Goal: Task Accomplishment & Management: Use online tool/utility

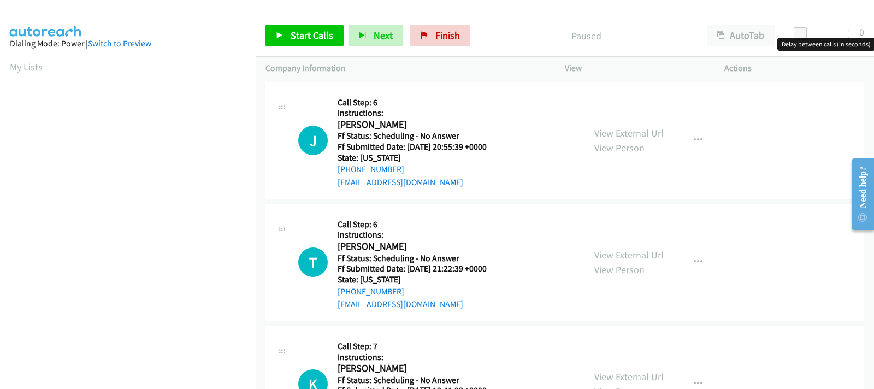
click at [812, 32] on div at bounding box center [824, 33] width 50 height 9
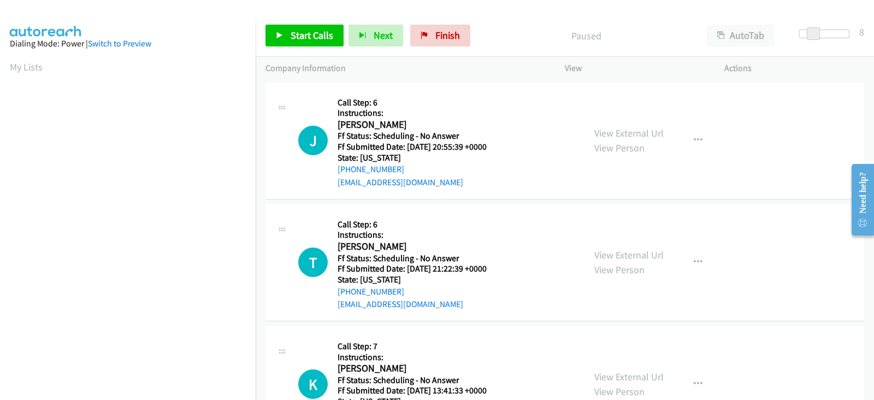
click at [817, 35] on span at bounding box center [813, 33] width 13 height 13
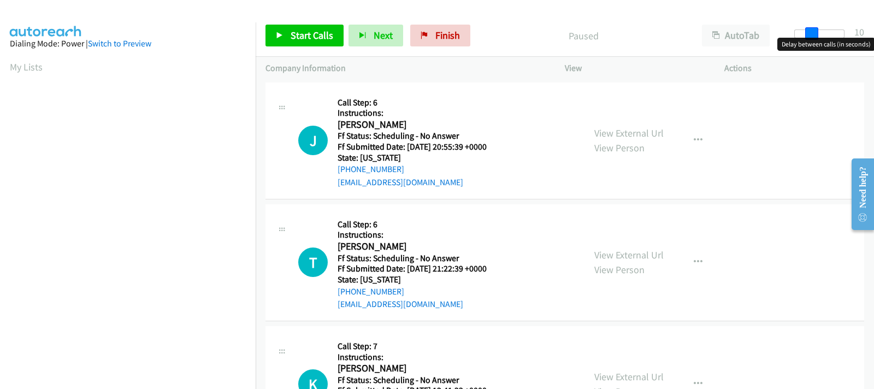
click at [820, 35] on div at bounding box center [819, 33] width 50 height 9
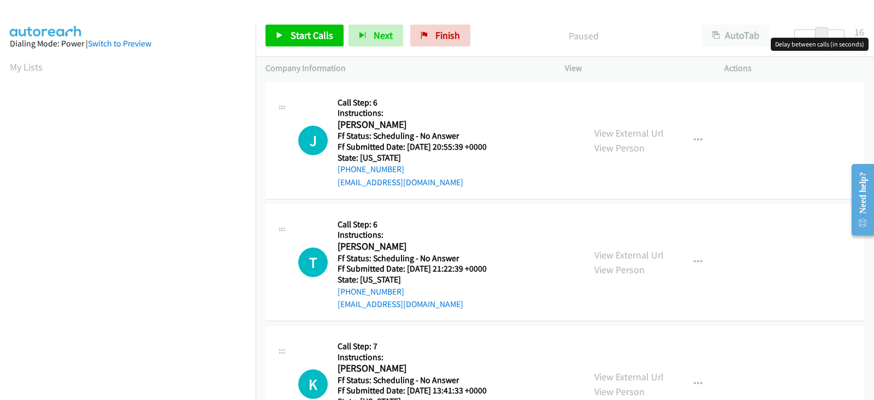
click at [819, 32] on span at bounding box center [821, 33] width 13 height 13
drag, startPoint x: 819, startPoint y: 32, endPoint x: 808, endPoint y: 32, distance: 10.4
click at [808, 32] on span at bounding box center [811, 33] width 13 height 13
click at [629, 131] on link "View External Url" at bounding box center [628, 133] width 69 height 13
click at [299, 37] on span "Start Calls" at bounding box center [312, 35] width 43 height 13
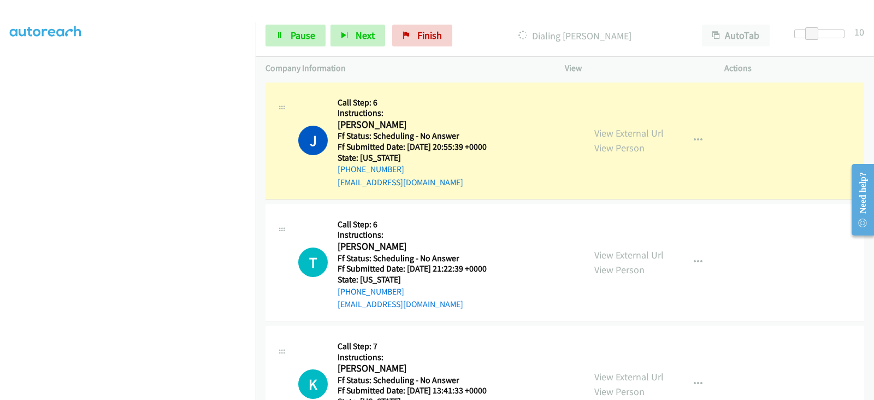
scroll to position [215, 0]
click at [617, 252] on link "View External Url" at bounding box center [628, 255] width 69 height 13
click at [616, 376] on link "View External Url" at bounding box center [628, 376] width 69 height 13
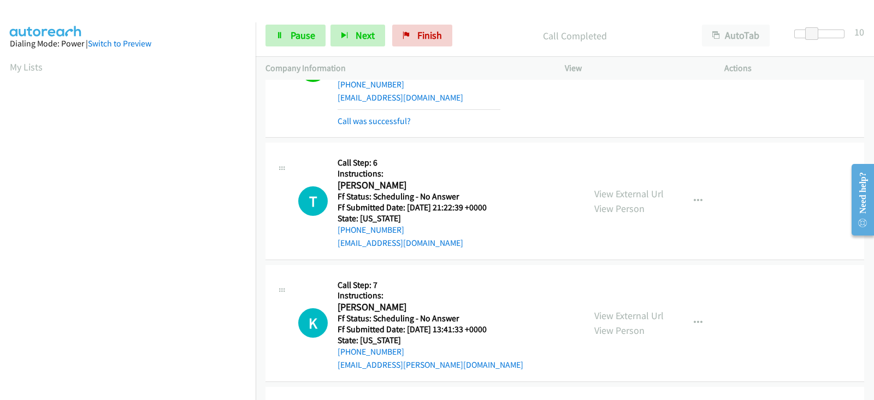
scroll to position [136, 0]
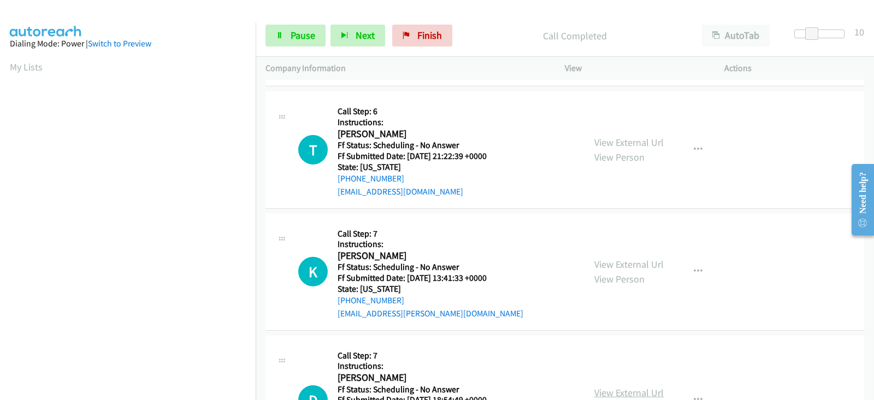
click at [598, 386] on link "View External Url" at bounding box center [628, 392] width 69 height 13
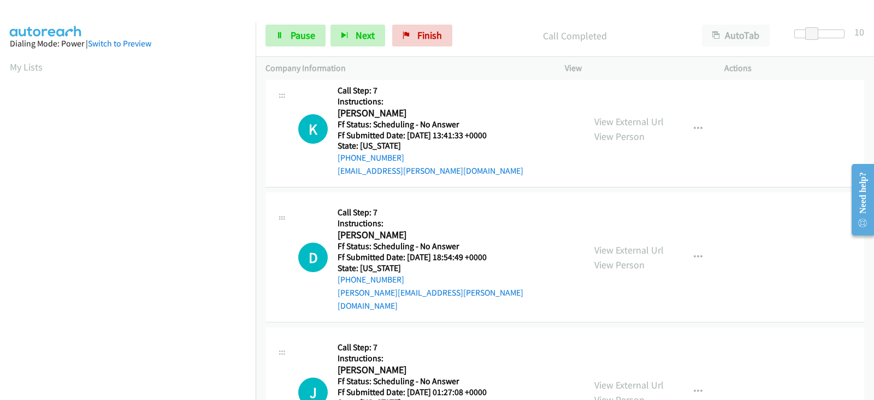
scroll to position [318, 0]
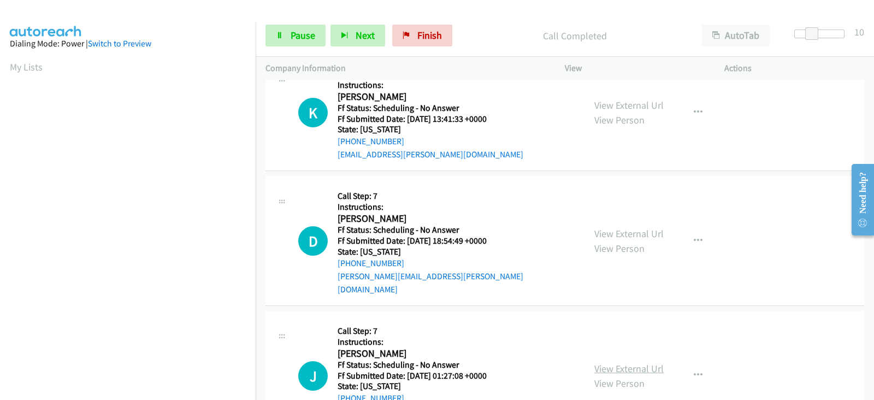
click at [609, 362] on link "View External Url" at bounding box center [628, 368] width 69 height 13
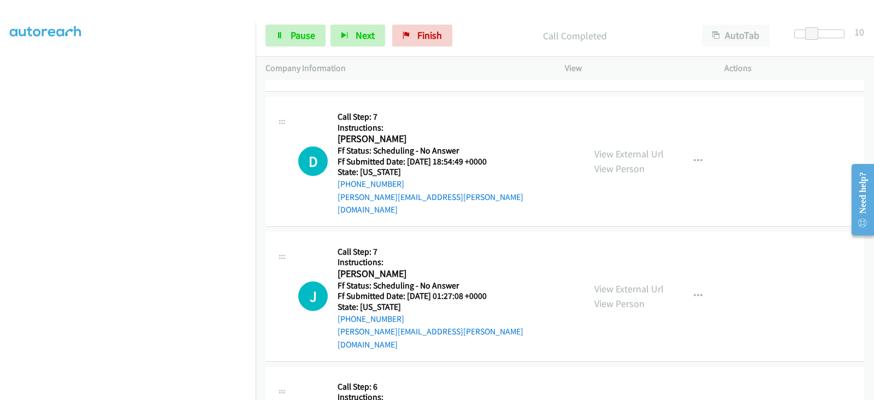
scroll to position [455, 0]
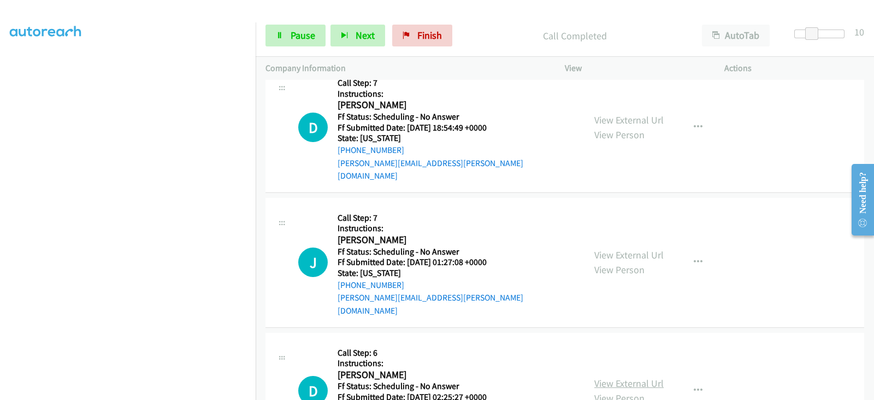
click at [605, 377] on link "View External Url" at bounding box center [628, 383] width 69 height 13
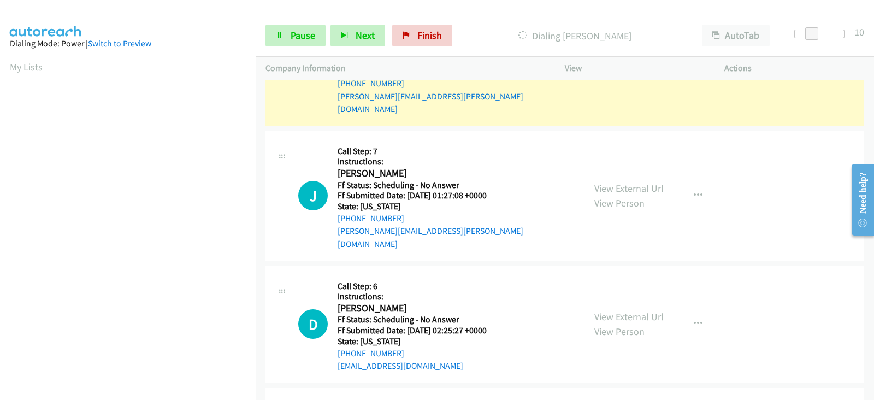
scroll to position [546, 0]
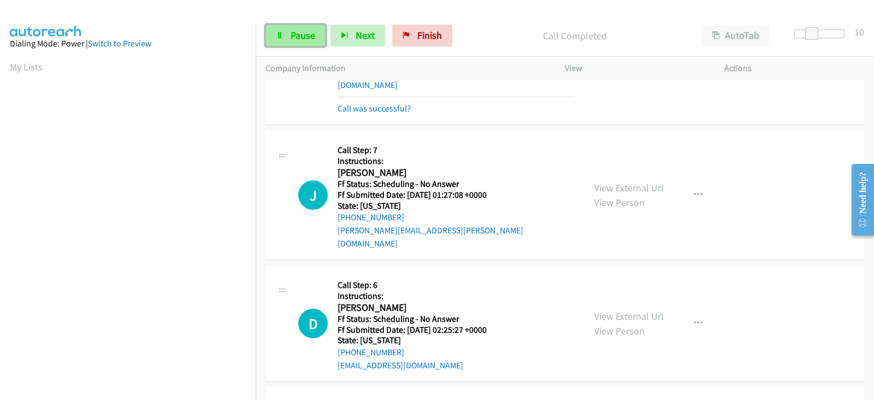
click at [298, 38] on span "Pause" at bounding box center [303, 35] width 25 height 13
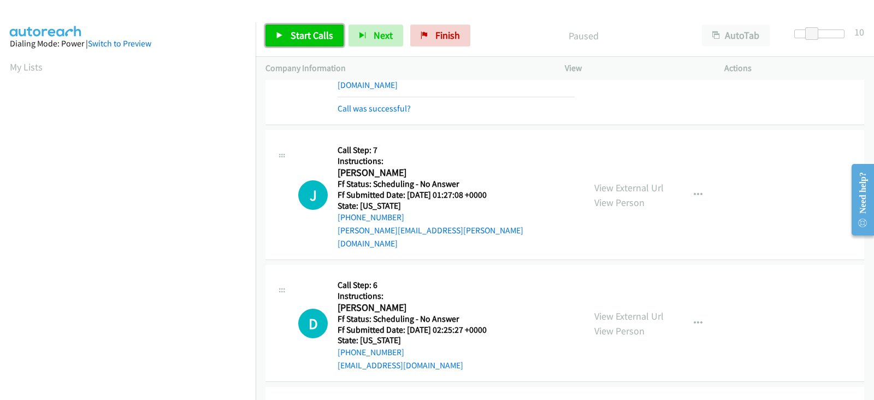
click at [309, 43] on link "Start Calls" at bounding box center [304, 36] width 78 height 22
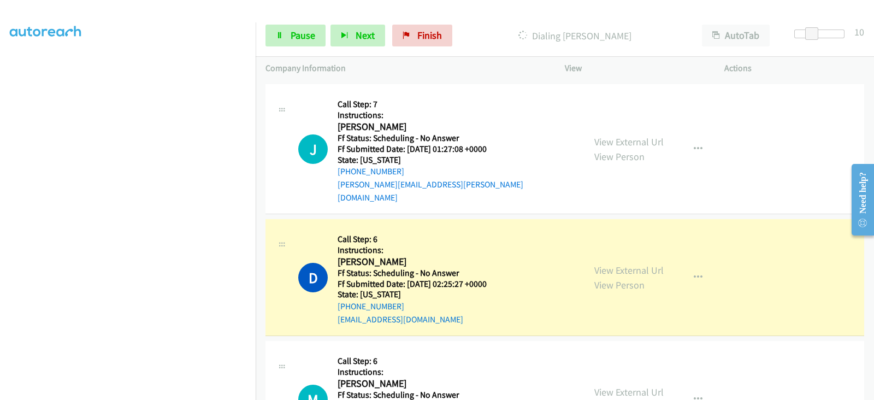
scroll to position [0, 0]
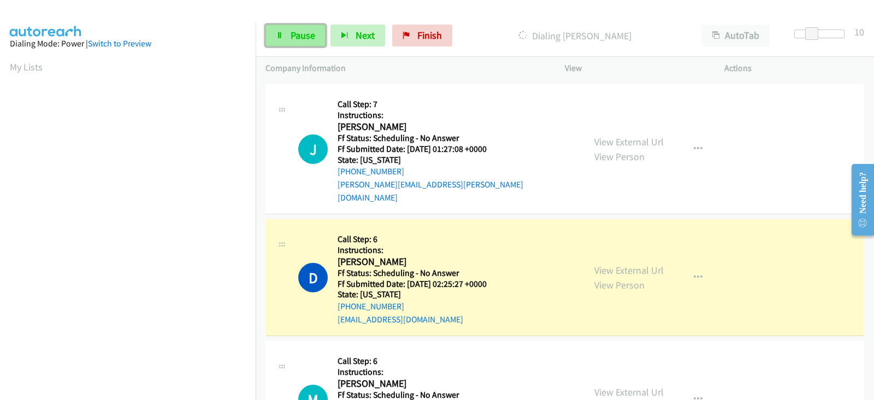
click at [299, 40] on span "Pause" at bounding box center [303, 35] width 25 height 13
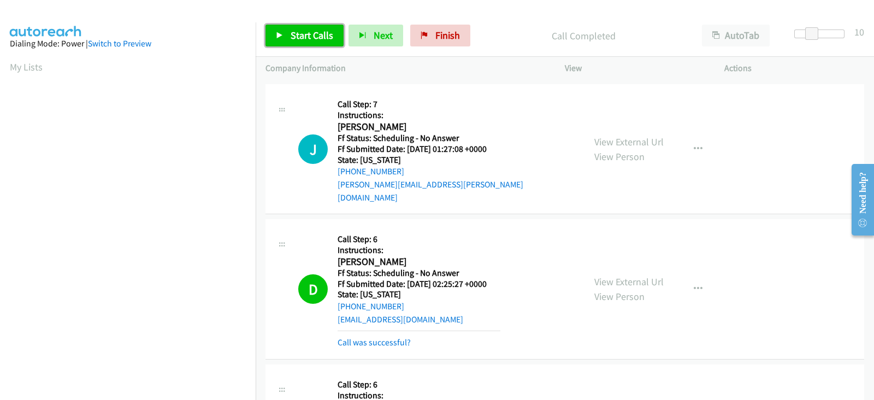
click at [300, 36] on span "Start Calls" at bounding box center [312, 35] width 43 height 13
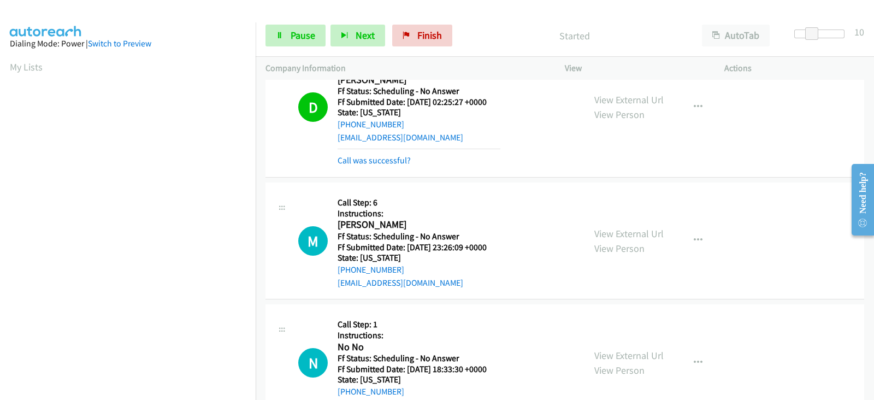
scroll to position [819, 0]
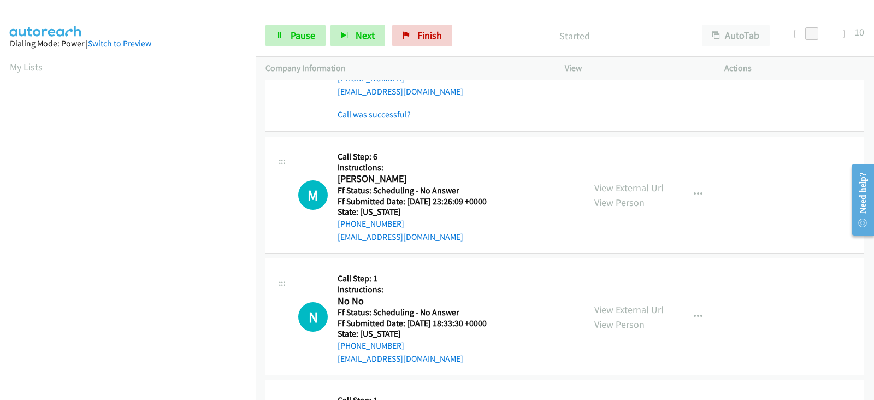
click at [610, 303] on link "View External Url" at bounding box center [628, 309] width 69 height 13
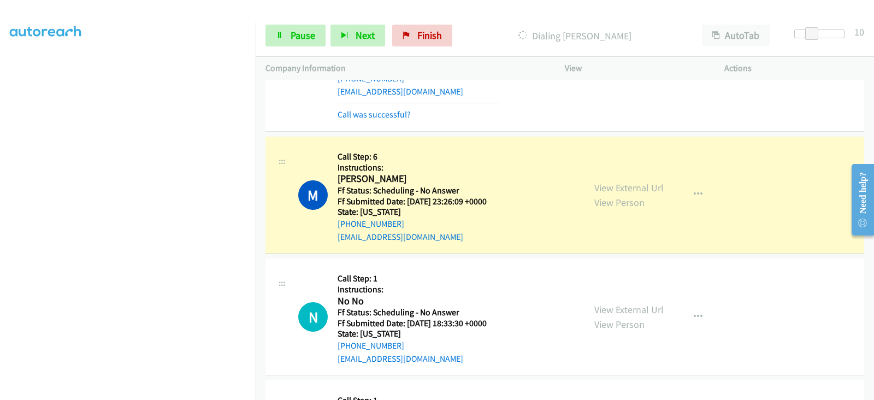
scroll to position [0, 0]
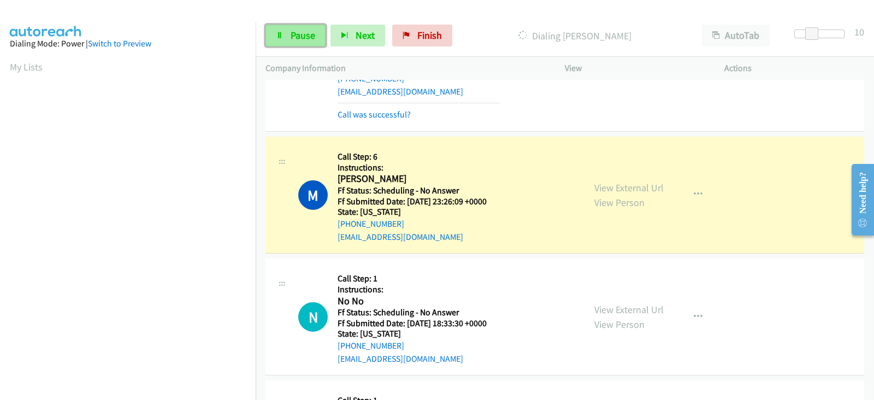
click at [300, 33] on span "Pause" at bounding box center [303, 35] width 25 height 13
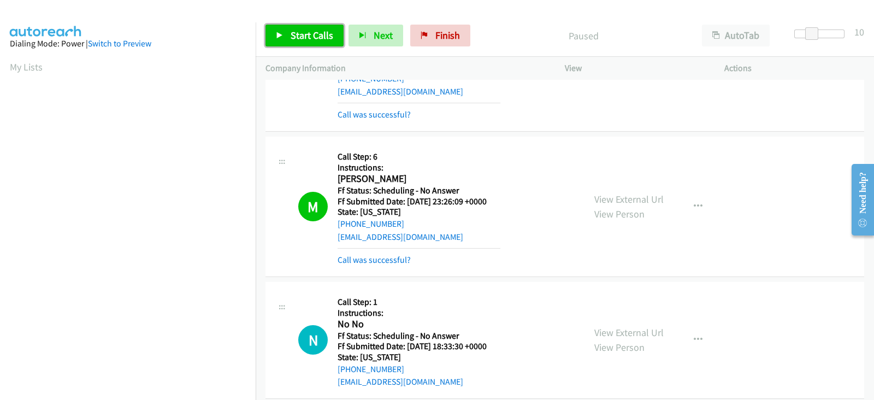
click at [306, 40] on span "Start Calls" at bounding box center [312, 35] width 43 height 13
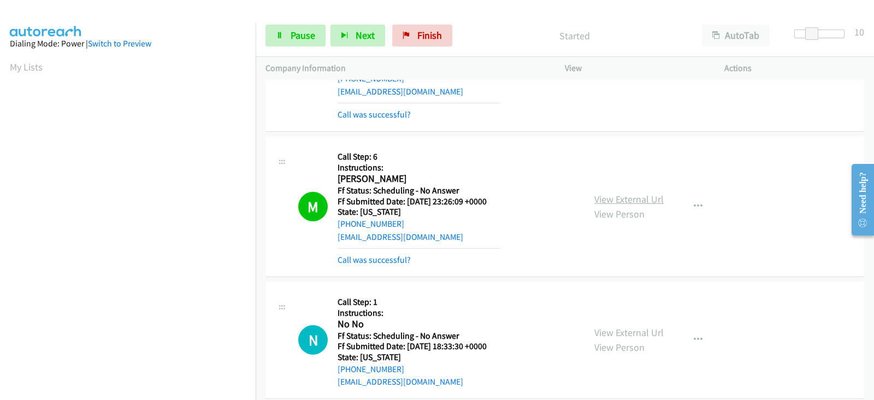
click at [615, 193] on link "View External Url" at bounding box center [628, 199] width 69 height 13
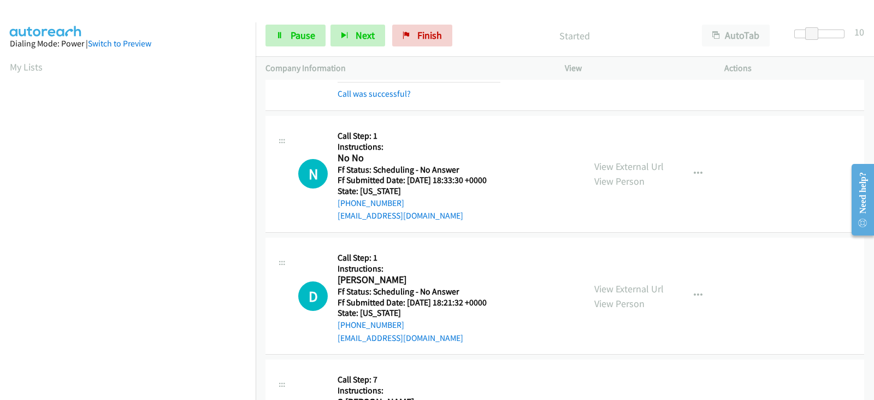
scroll to position [1001, 0]
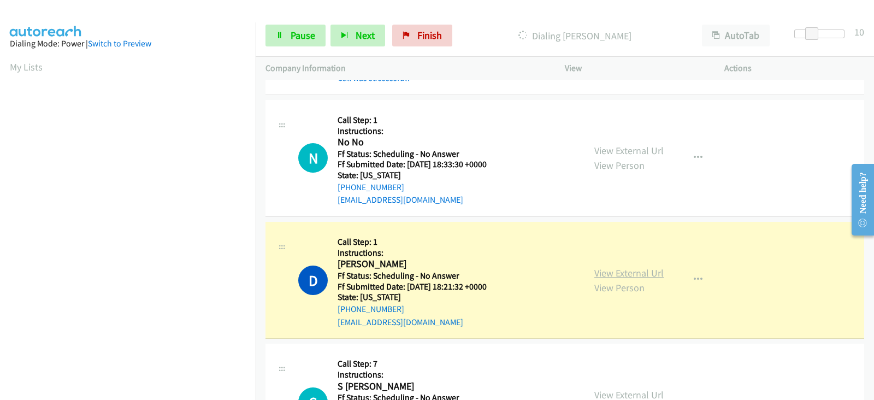
click at [607, 267] on link "View External Url" at bounding box center [628, 273] width 69 height 13
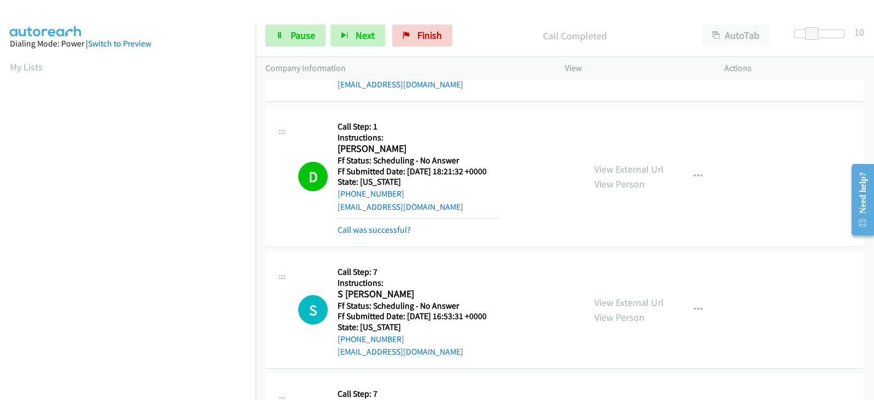
scroll to position [1138, 0]
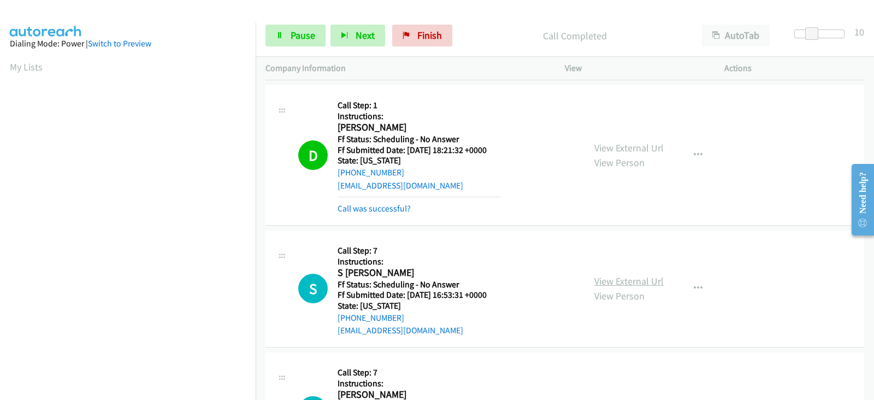
click at [619, 275] on link "View External Url" at bounding box center [628, 281] width 69 height 13
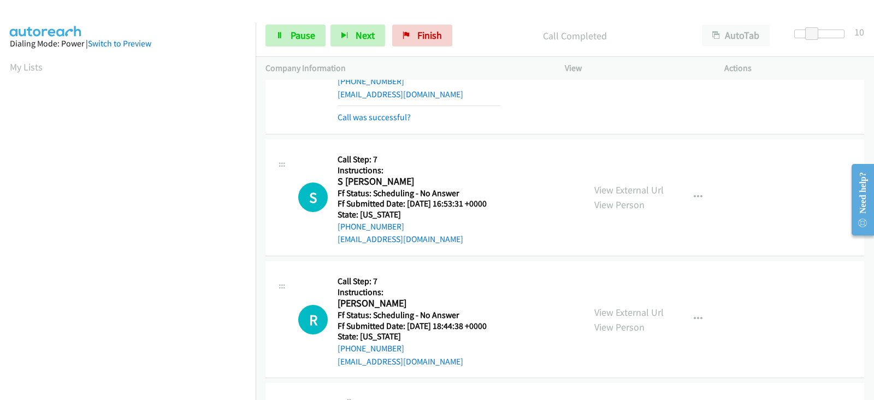
scroll to position [1274, 0]
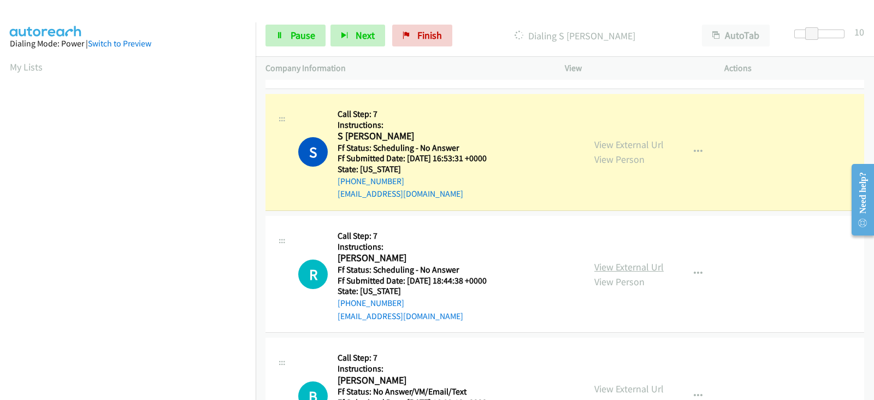
click at [598, 261] on link "View External Url" at bounding box center [628, 267] width 69 height 13
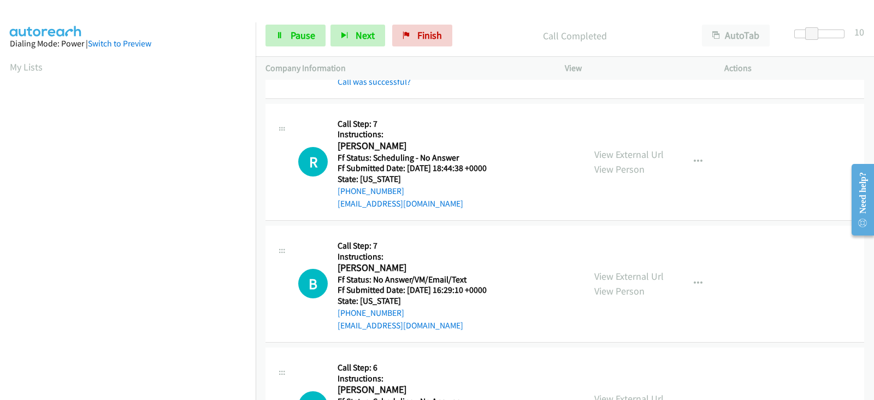
scroll to position [1411, 0]
click at [598, 269] on link "View External Url" at bounding box center [628, 275] width 69 height 13
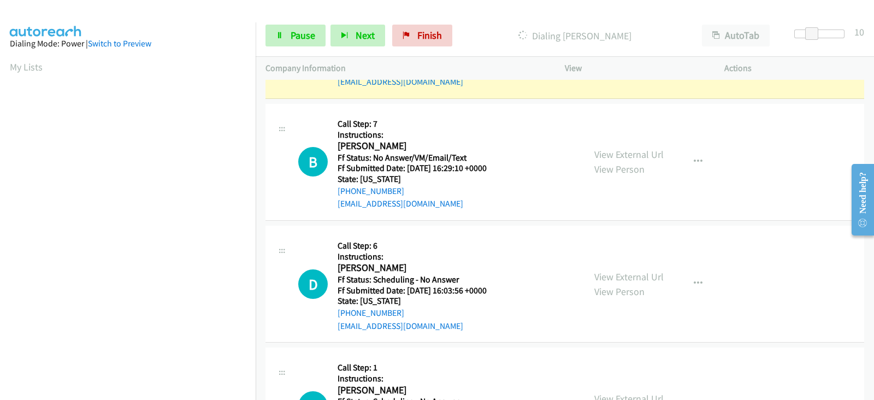
scroll to position [1547, 0]
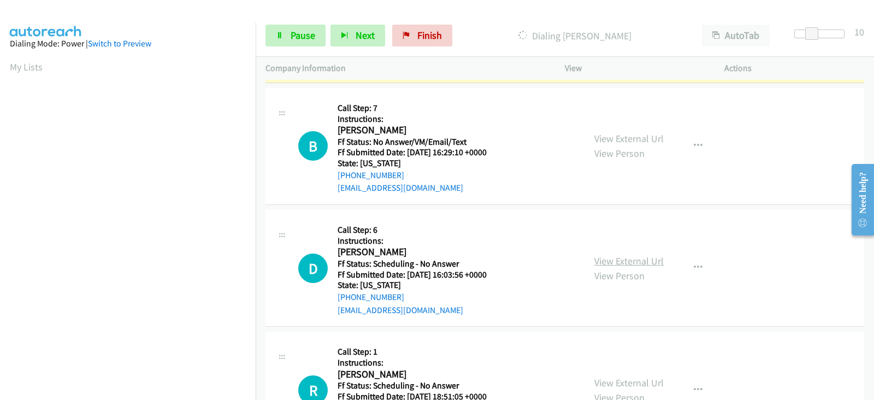
click at [597, 255] on link "View External Url" at bounding box center [628, 261] width 69 height 13
click at [599, 376] on link "View External Url" at bounding box center [628, 382] width 69 height 13
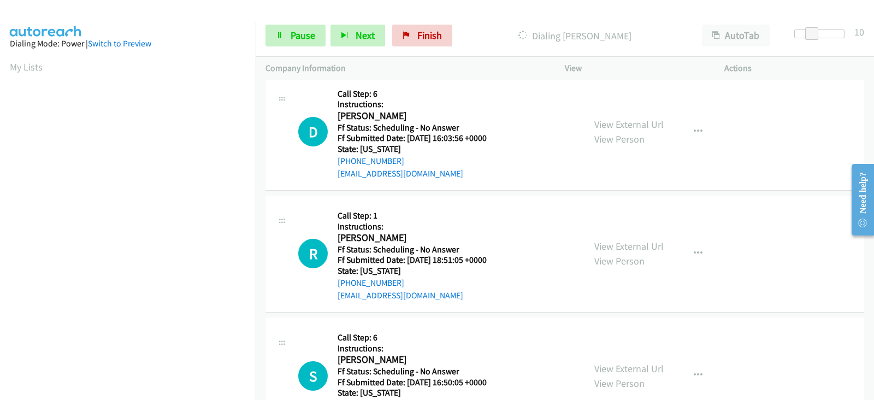
scroll to position [1730, 0]
click at [600, 362] on link "View External Url" at bounding box center [628, 368] width 69 height 13
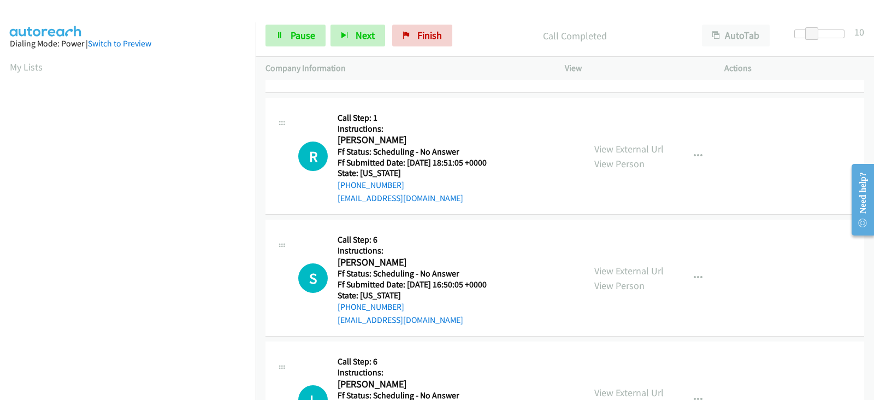
scroll to position [1867, 0]
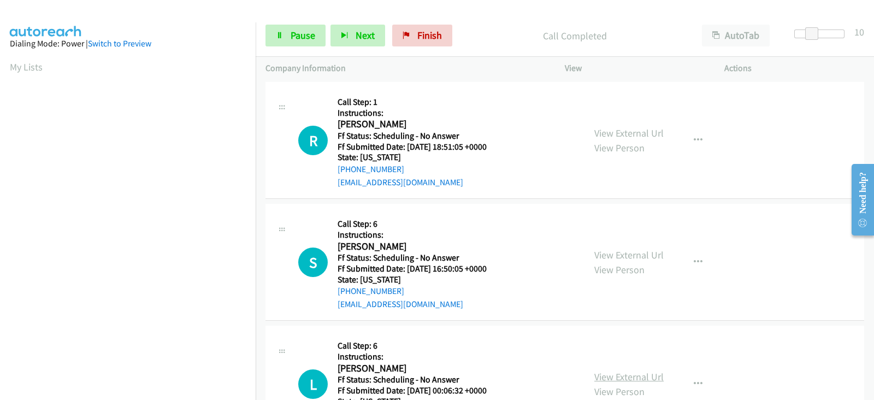
click at [609, 370] on link "View External Url" at bounding box center [628, 376] width 69 height 13
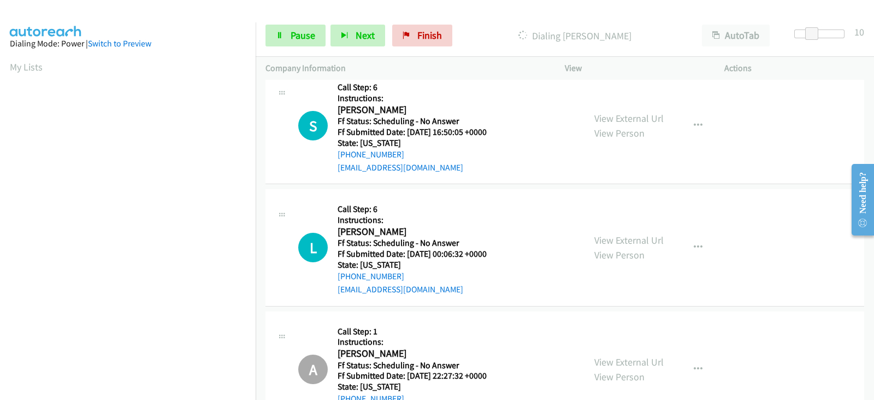
scroll to position [1981, 0]
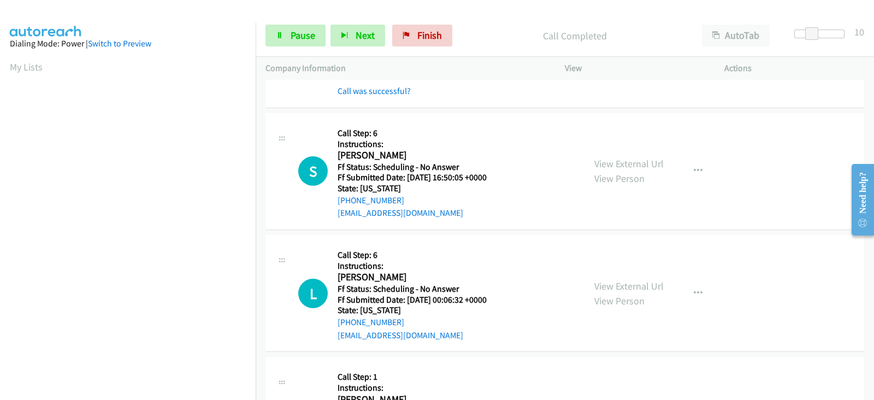
click at [598, 399] on link "View External Url" at bounding box center [628, 407] width 69 height 13
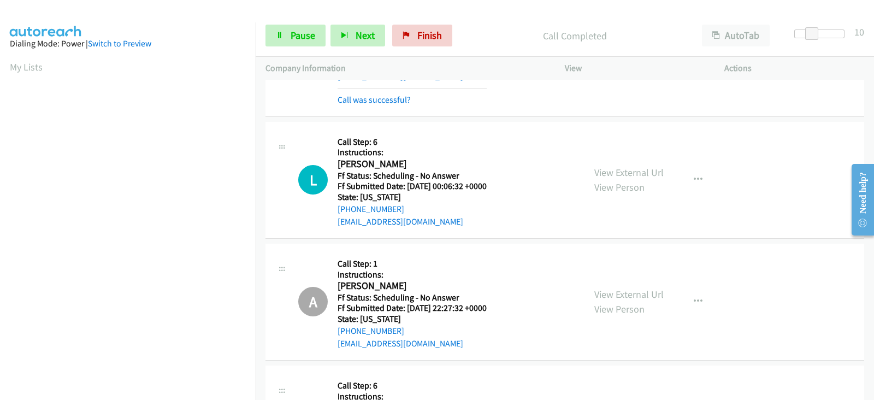
scroll to position [2163, 0]
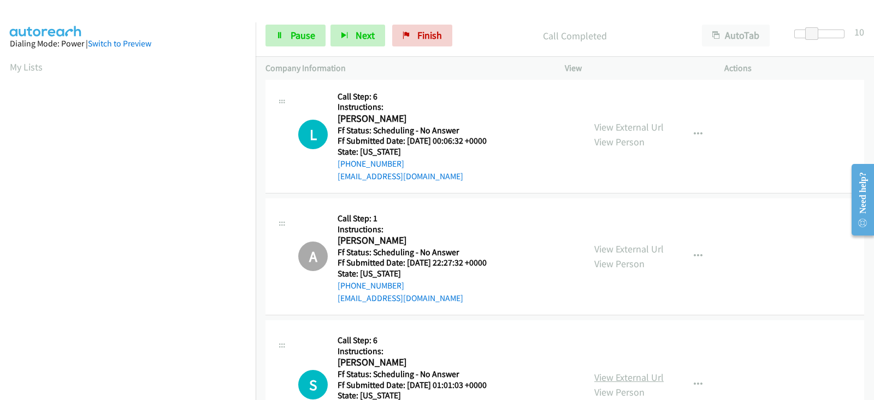
click at [597, 371] on link "View External Url" at bounding box center [628, 377] width 69 height 13
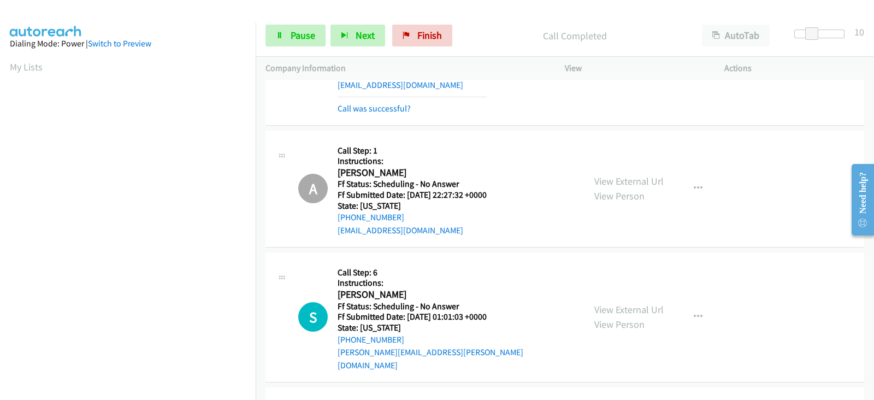
scroll to position [2278, 0]
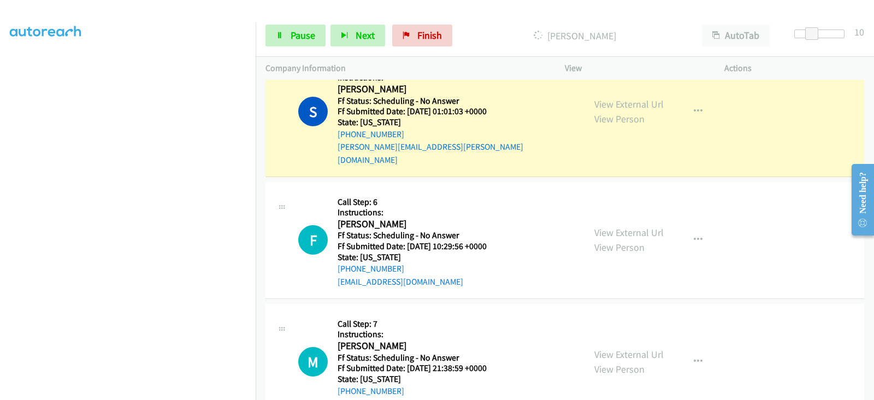
scroll to position [2414, 0]
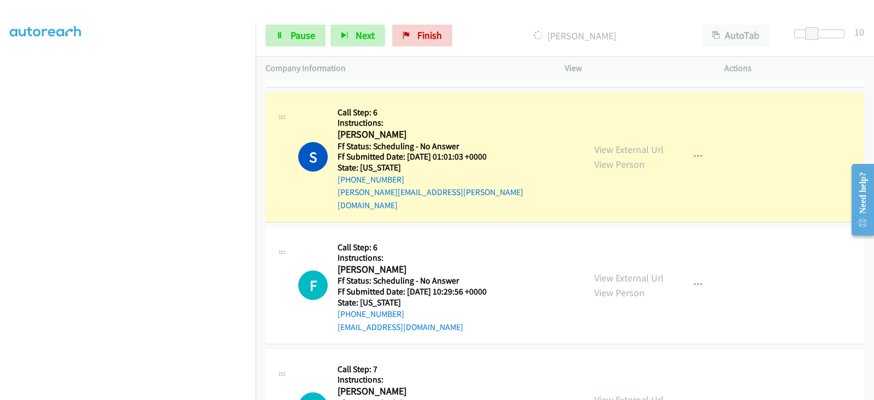
click at [599, 393] on link "View External Url" at bounding box center [628, 399] width 69 height 13
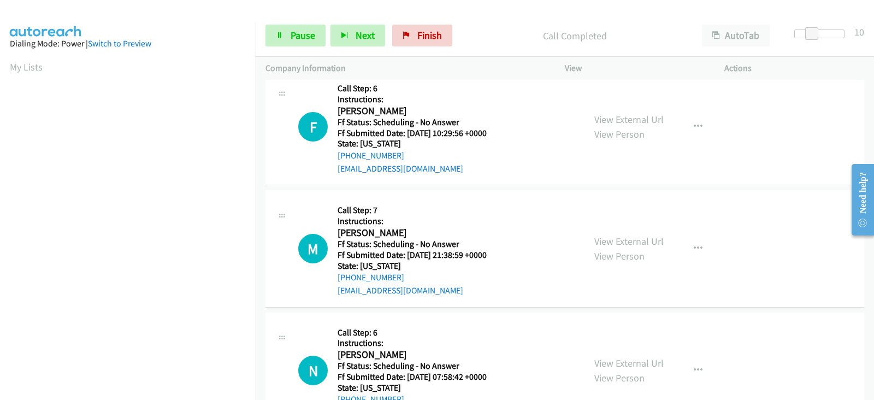
scroll to position [2551, 0]
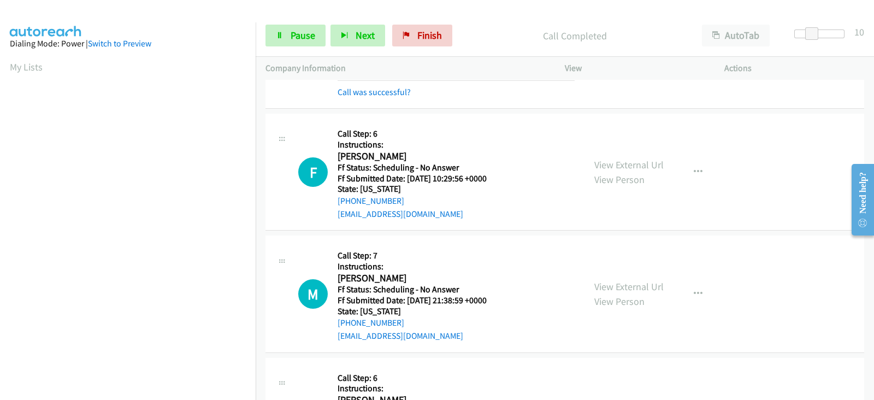
click at [619, 399] on link "View External Url" at bounding box center [628, 408] width 69 height 13
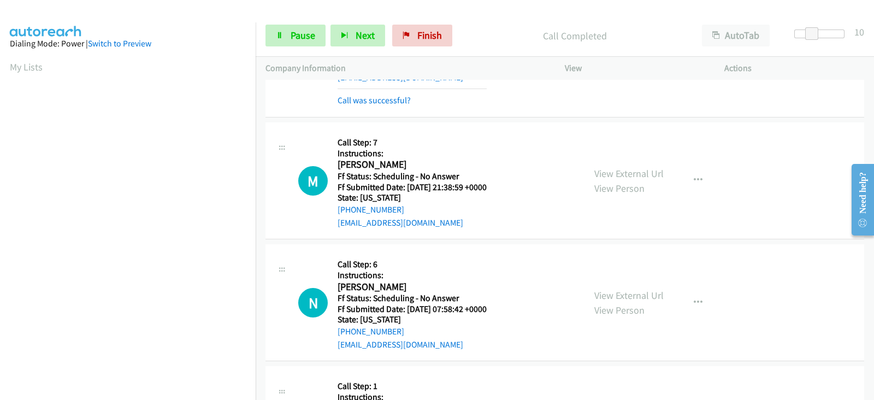
scroll to position [2710, 0]
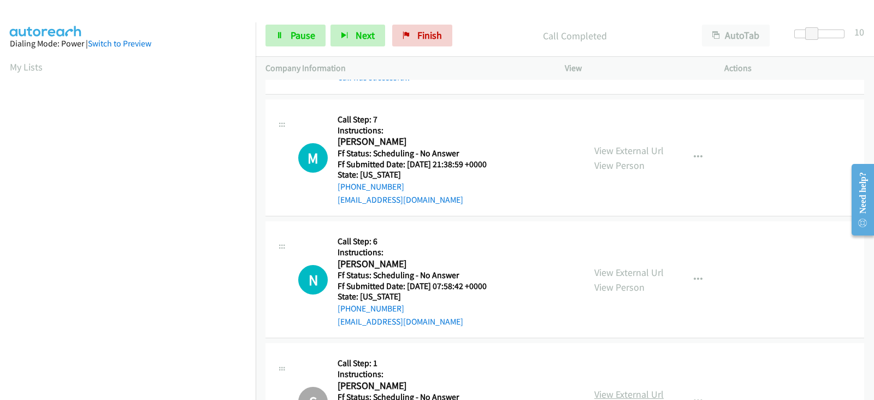
click at [599, 388] on link "View External Url" at bounding box center [628, 394] width 69 height 13
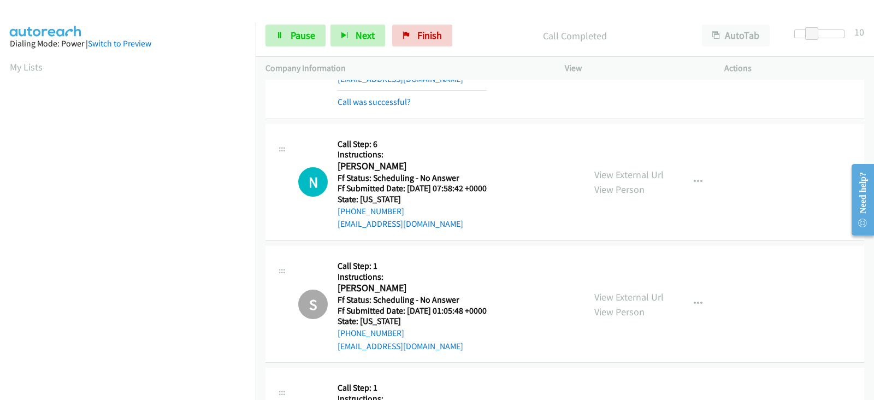
scroll to position [2847, 0]
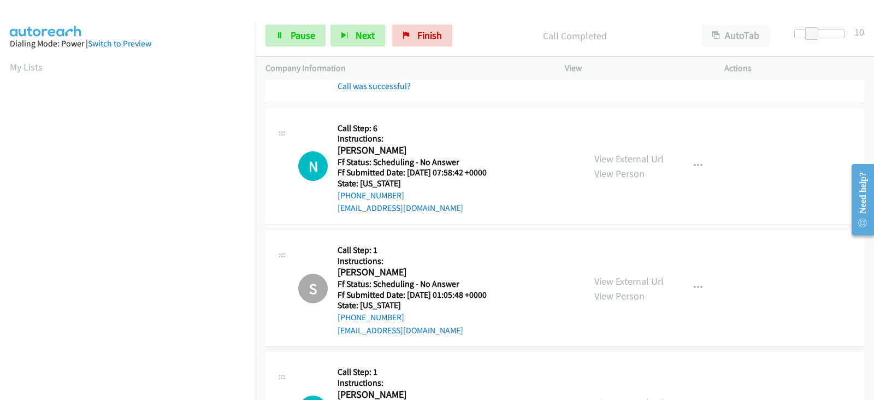
click at [605, 397] on link "View External Url" at bounding box center [628, 403] width 69 height 13
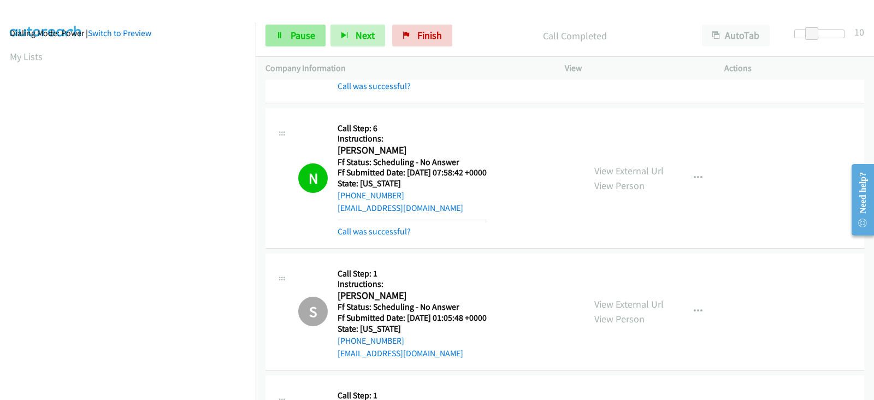
scroll to position [0, 0]
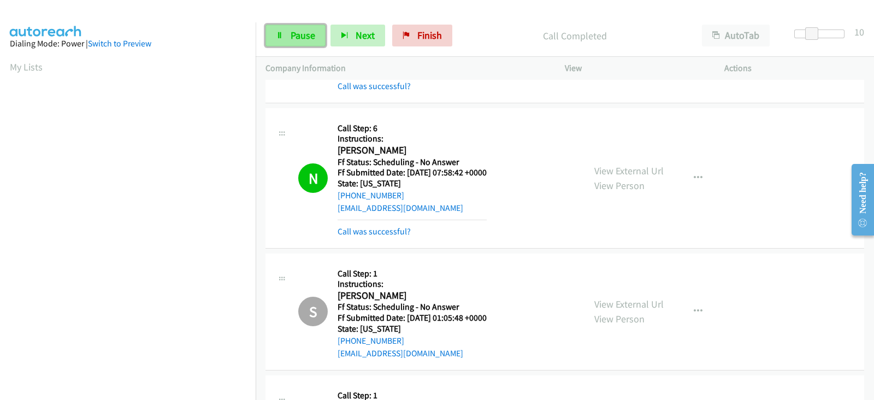
click at [301, 35] on span "Pause" at bounding box center [303, 35] width 25 height 13
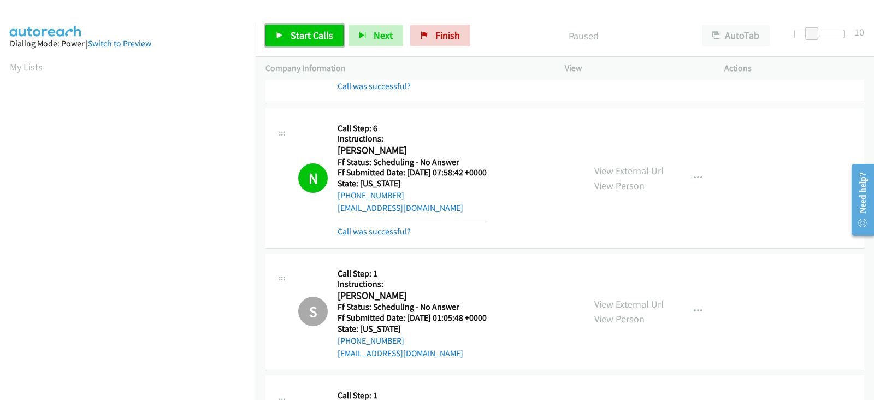
click at [311, 43] on link "Start Calls" at bounding box center [304, 36] width 78 height 22
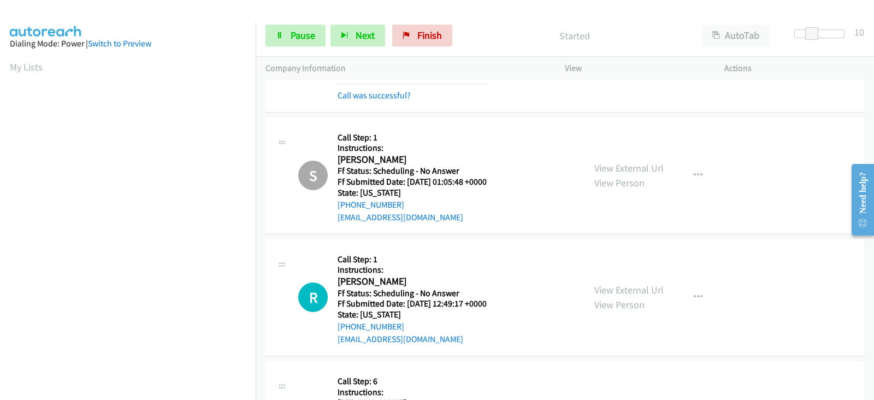
scroll to position [2984, 0]
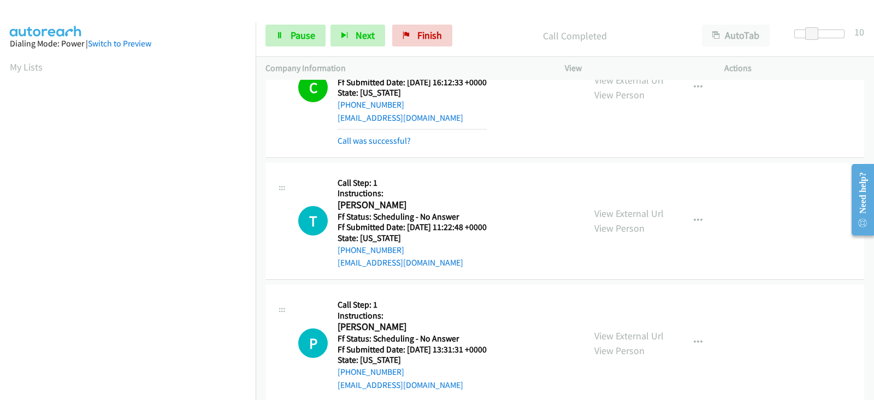
scroll to position [3348, 0]
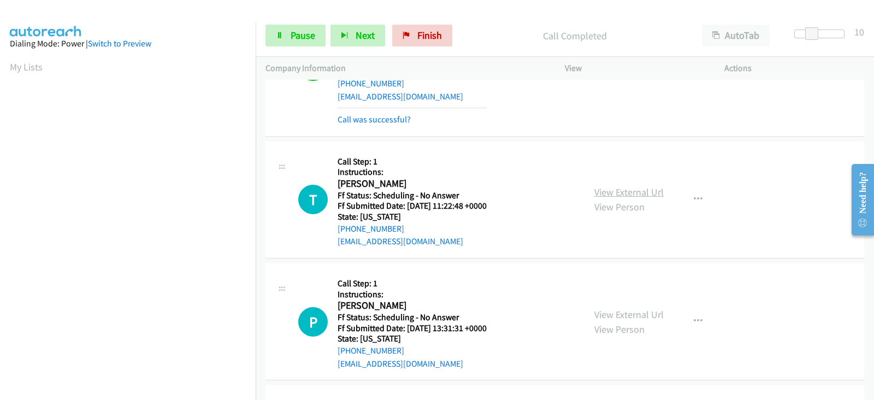
click at [609, 186] on link "View External Url" at bounding box center [628, 192] width 69 height 13
click at [605, 308] on link "View External Url" at bounding box center [628, 314] width 69 height 13
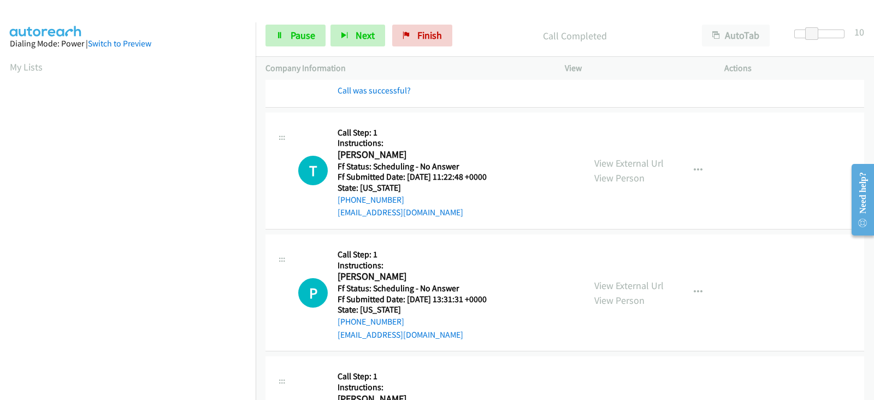
scroll to position [3393, 0]
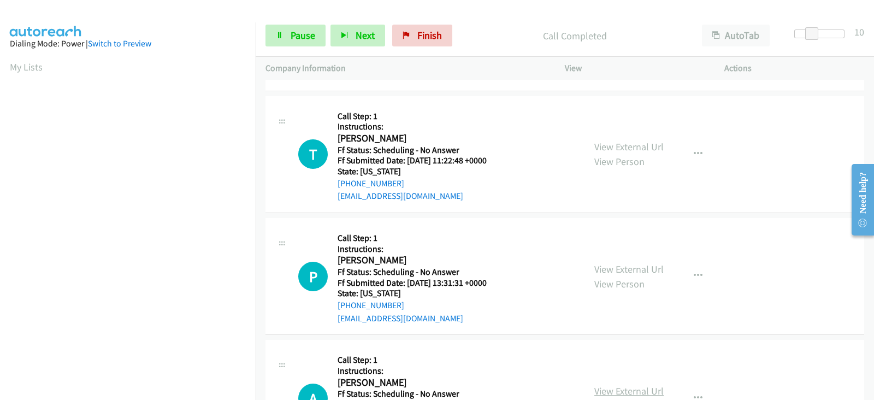
click at [600, 385] on link "View External Url" at bounding box center [628, 391] width 69 height 13
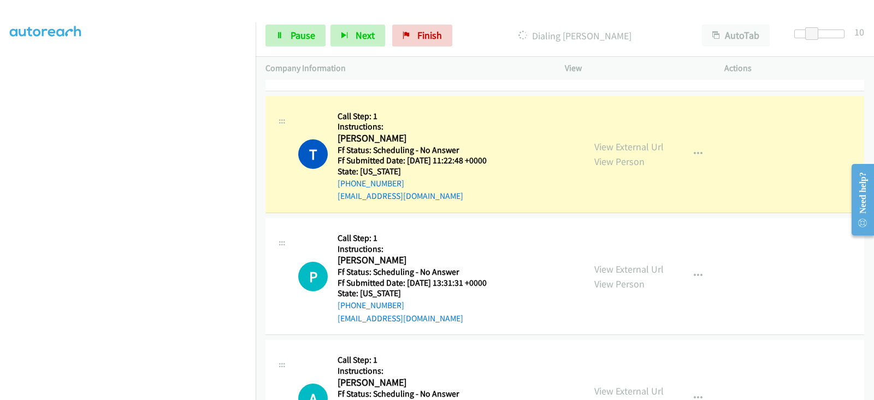
scroll to position [0, 0]
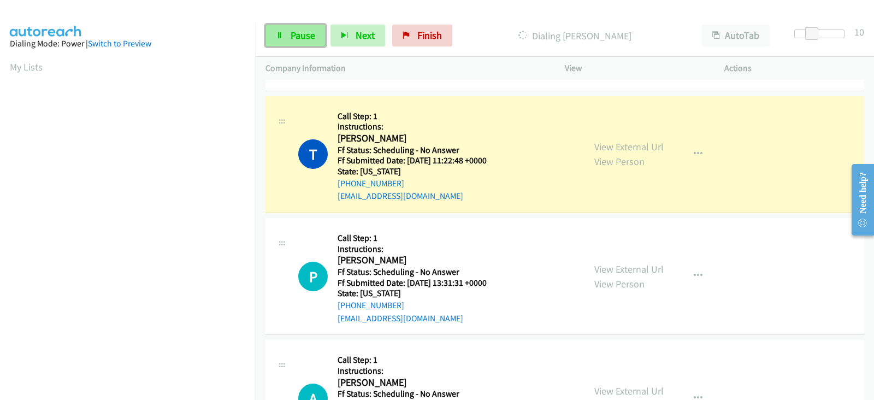
click at [291, 39] on span "Pause" at bounding box center [303, 35] width 25 height 13
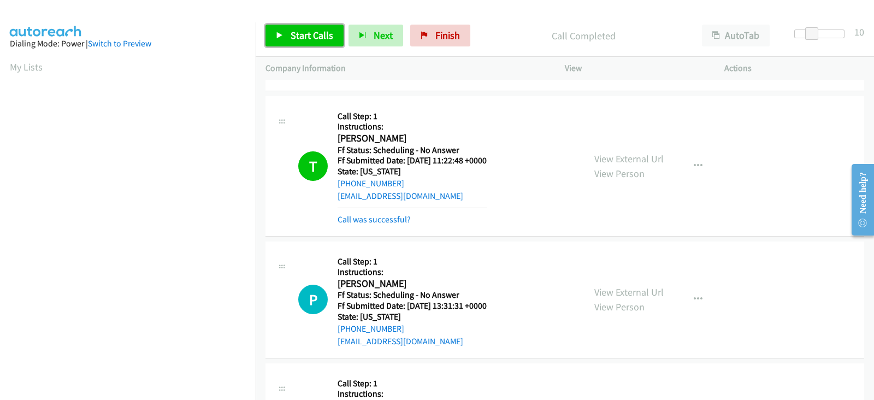
click at [306, 32] on span "Start Calls" at bounding box center [312, 35] width 43 height 13
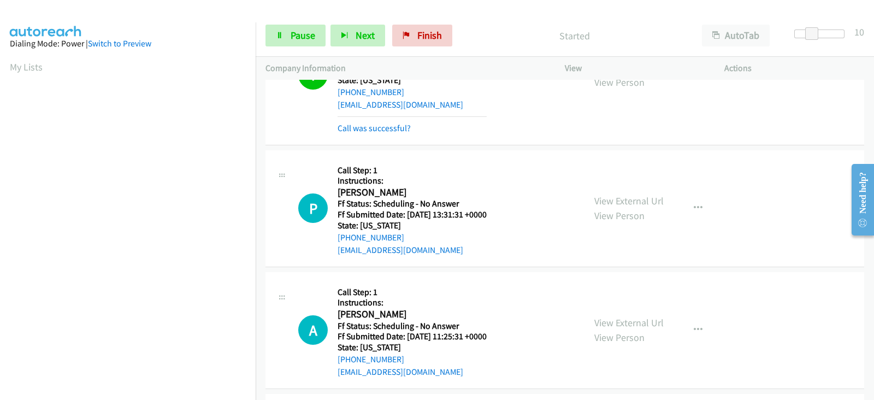
scroll to position [3530, 0]
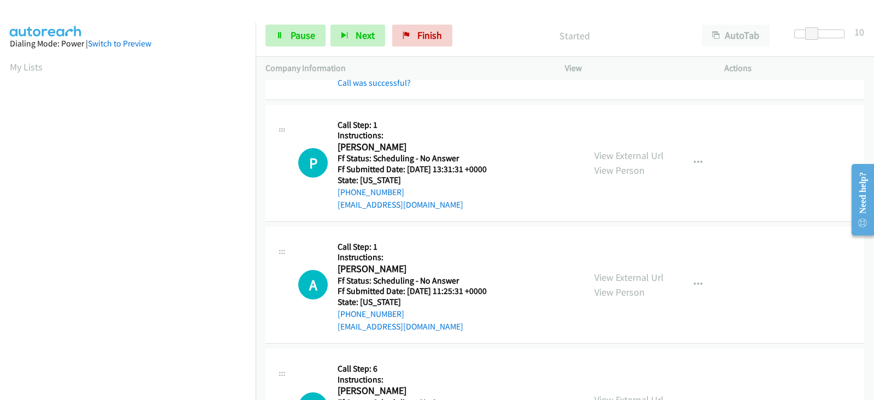
click at [600, 393] on link "View External Url" at bounding box center [628, 399] width 69 height 13
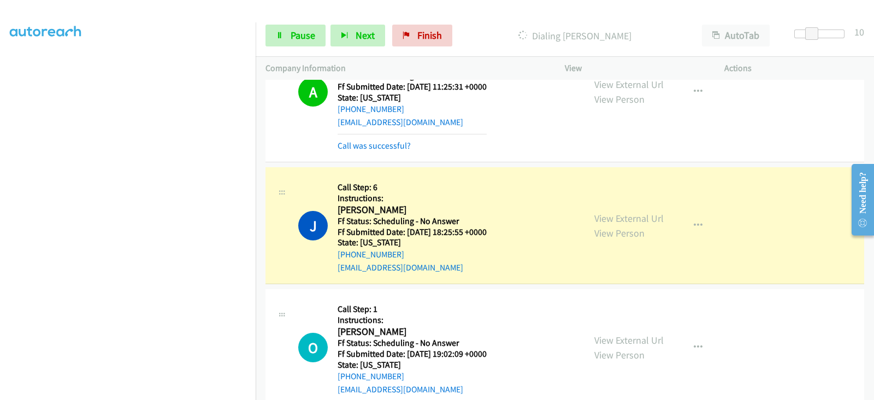
scroll to position [0, 0]
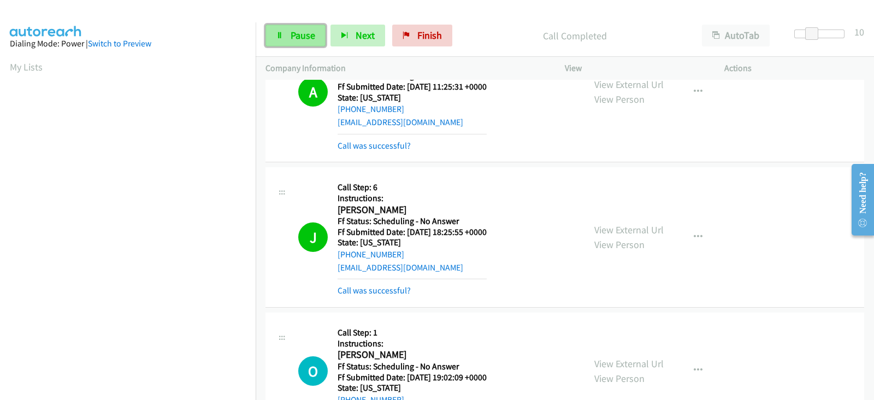
click at [302, 38] on span "Pause" at bounding box center [303, 35] width 25 height 13
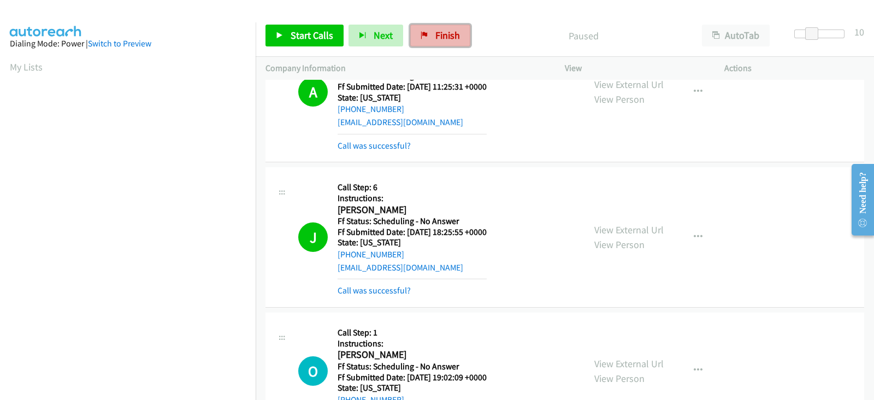
click at [428, 40] on link "Finish" at bounding box center [440, 36] width 60 height 22
